Goal: Information Seeking & Learning: Learn about a topic

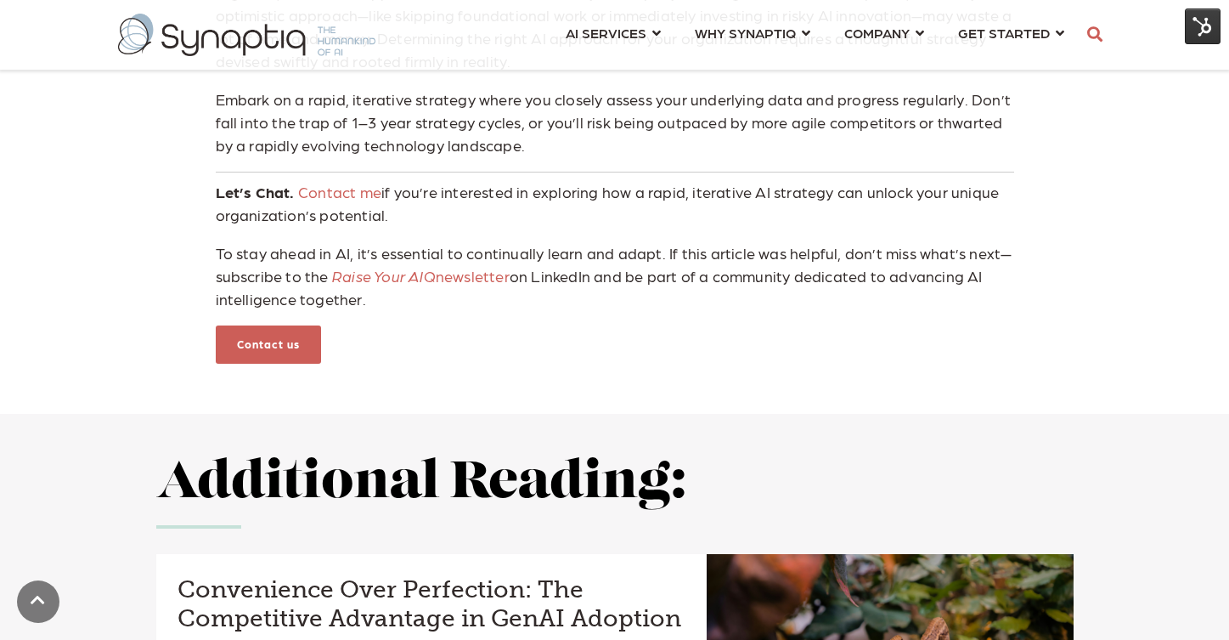
scroll to position [2792, 0]
